Goal: Transaction & Acquisition: Register for event/course

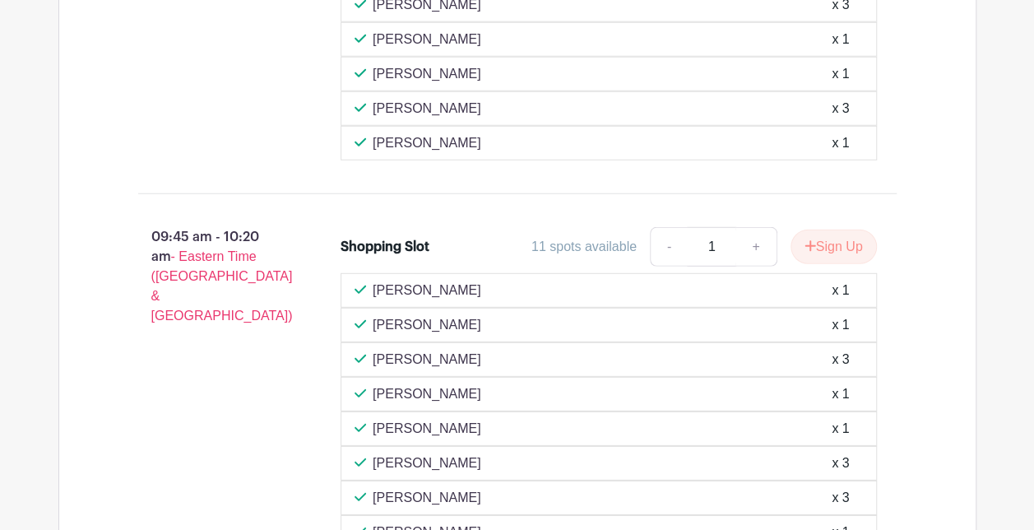
scroll to position [2221, 0]
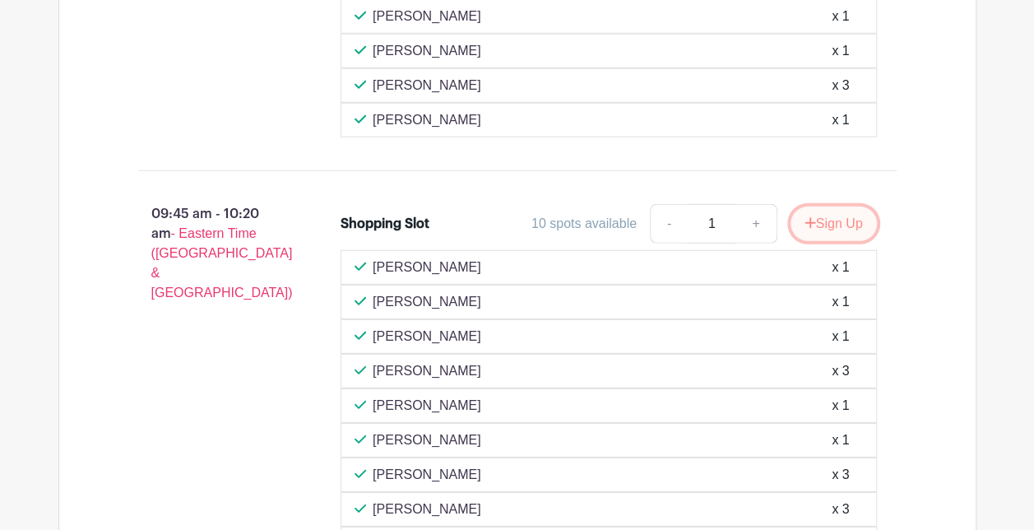
click at [824, 206] on button "Sign Up" at bounding box center [833, 223] width 86 height 35
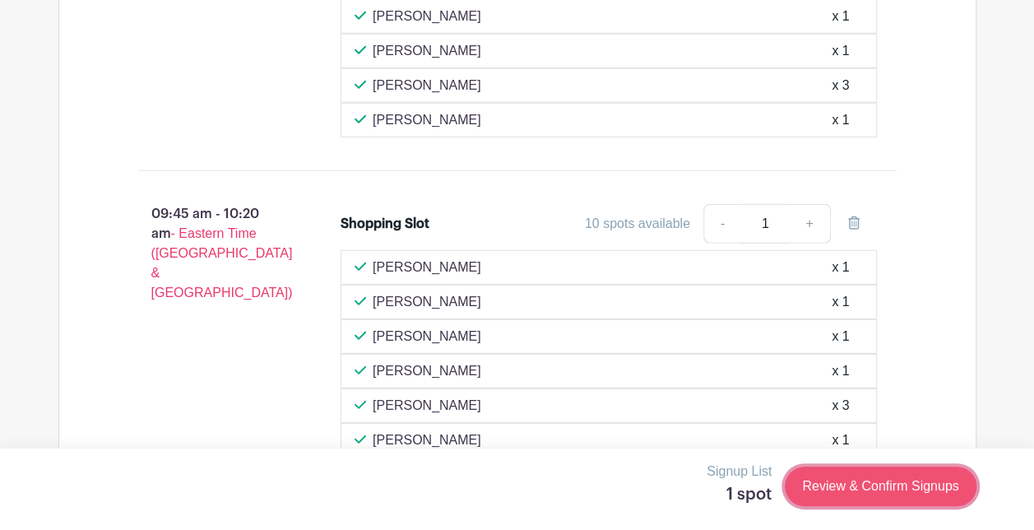
click at [855, 486] on link "Review & Confirm Signups" at bounding box center [880, 485] width 191 height 39
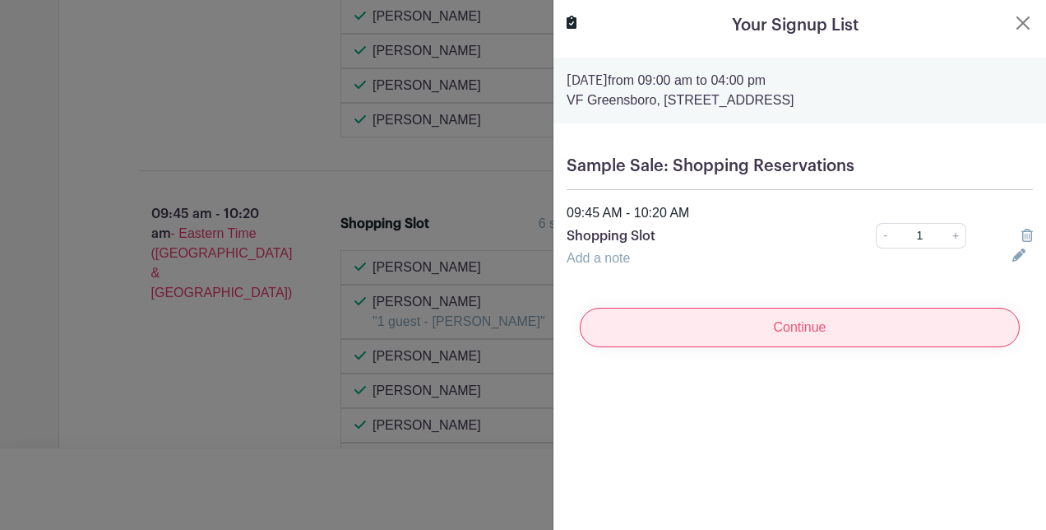
click at [776, 329] on input "Continue" at bounding box center [800, 327] width 440 height 39
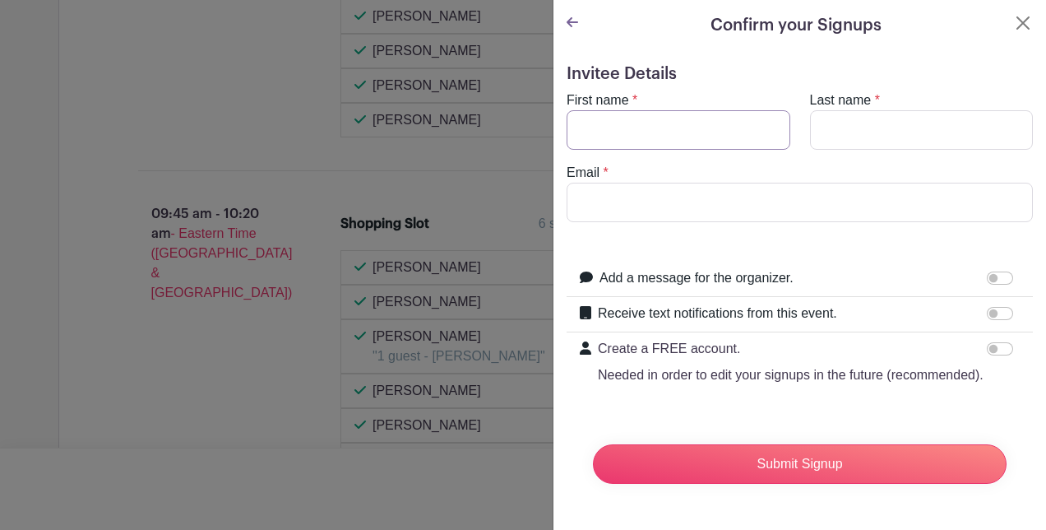
click at [592, 125] on input "First name" at bounding box center [679, 129] width 224 height 39
type input "[PERSON_NAME]"
type input "[EMAIL_ADDRESS][DOMAIN_NAME]"
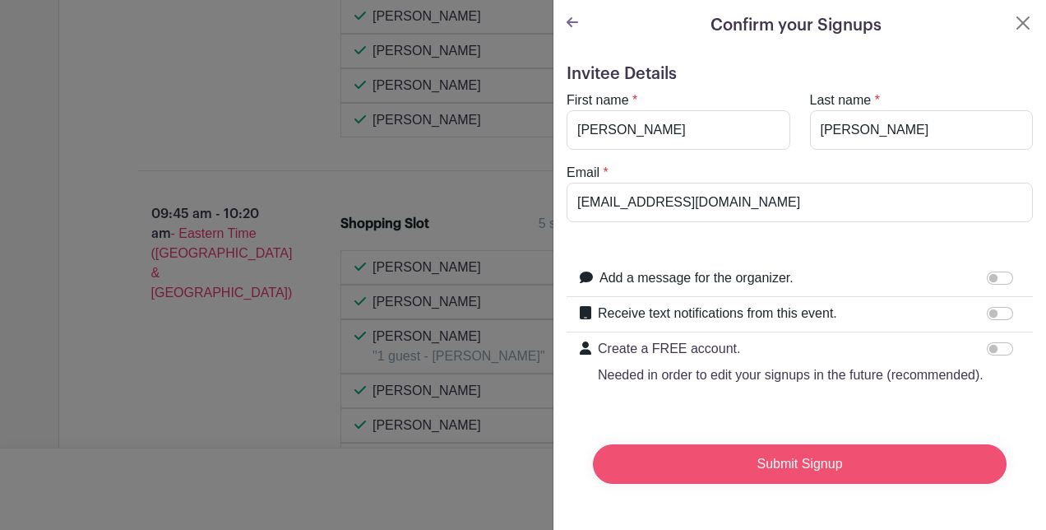
click at [780, 484] on input "Submit Signup" at bounding box center [800, 463] width 414 height 39
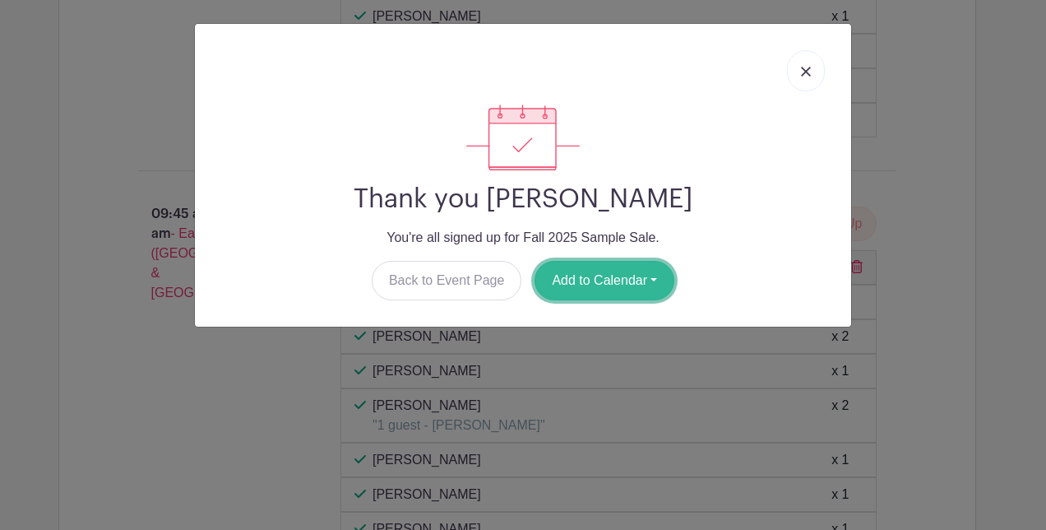
click at [612, 278] on button "Add to Calendar" at bounding box center [605, 280] width 140 height 39
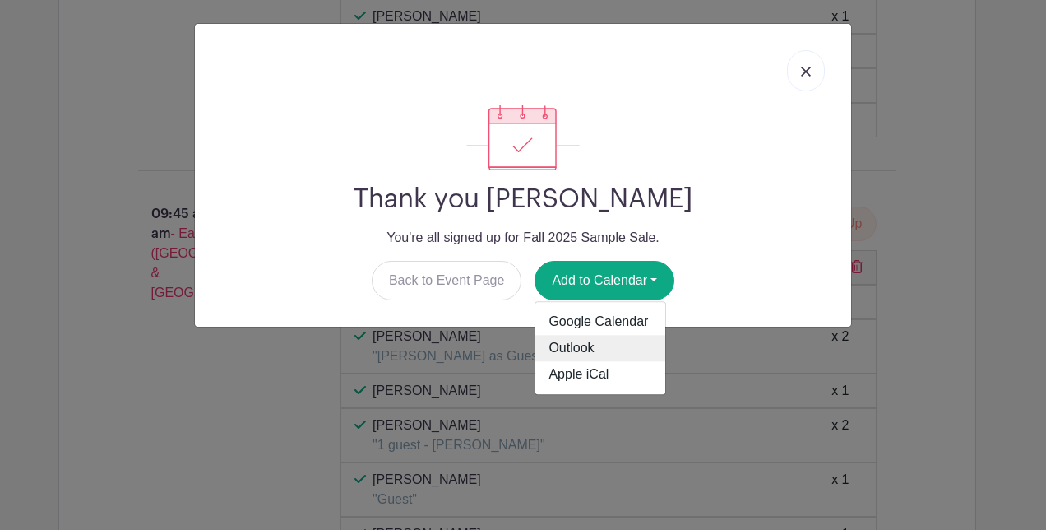
click at [571, 349] on link "Outlook" at bounding box center [600, 349] width 130 height 26
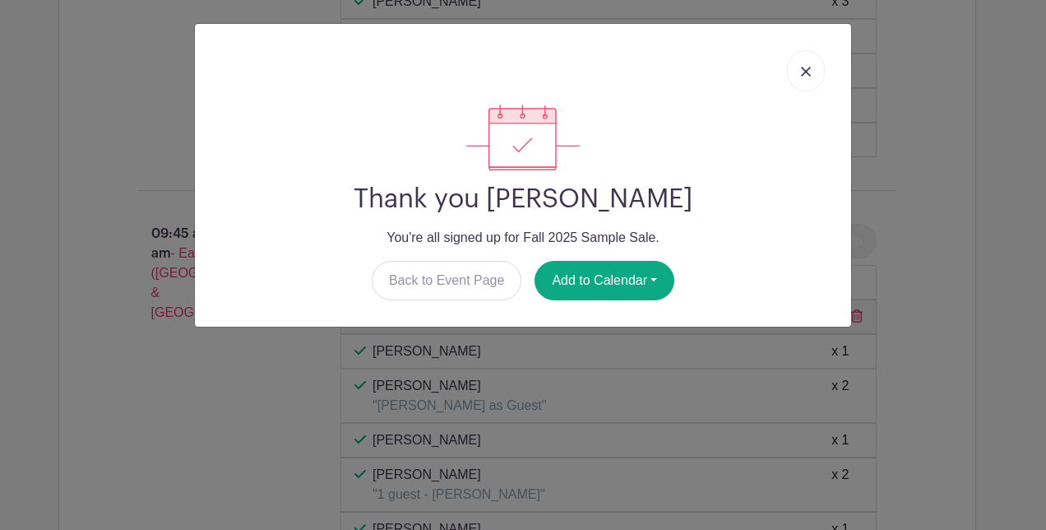
click at [985, 180] on div "Thank you [PERSON_NAME] You're all signed up for Fall 2025 Sample Sale. Back to…" at bounding box center [523, 265] width 1046 height 530
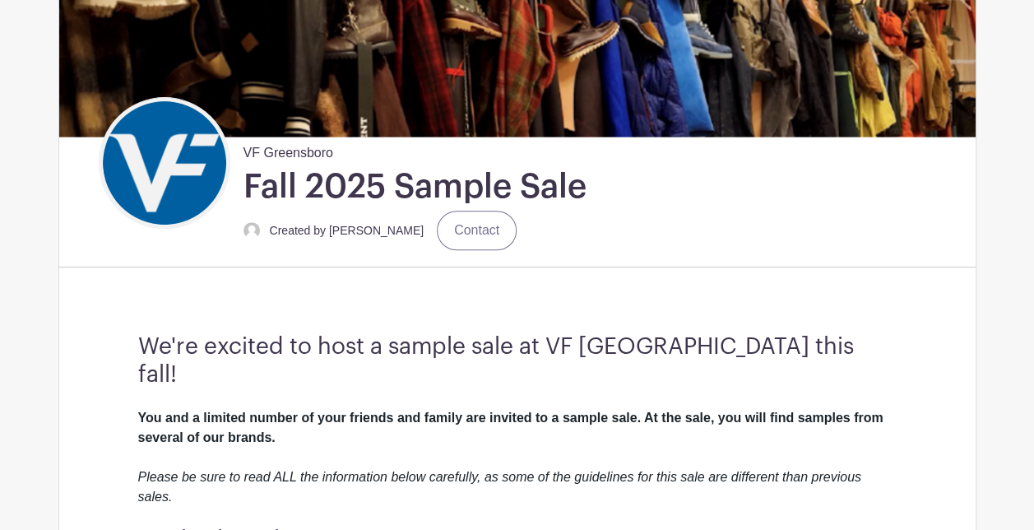
scroll to position [0, 0]
